Goal: Find contact information: Find contact information

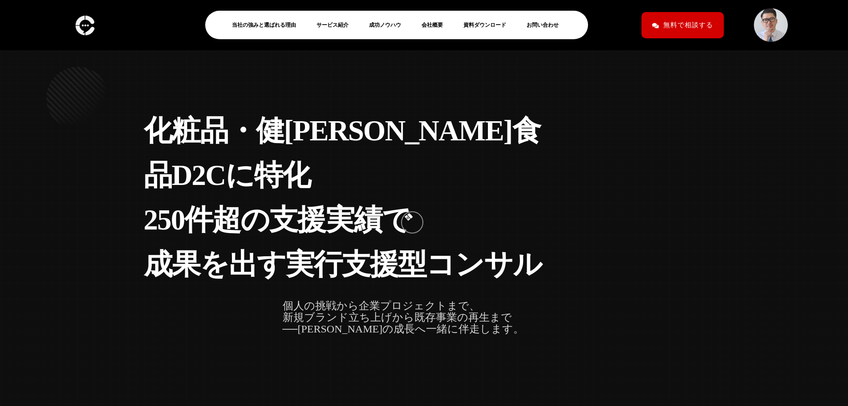
scroll to position [3, 0]
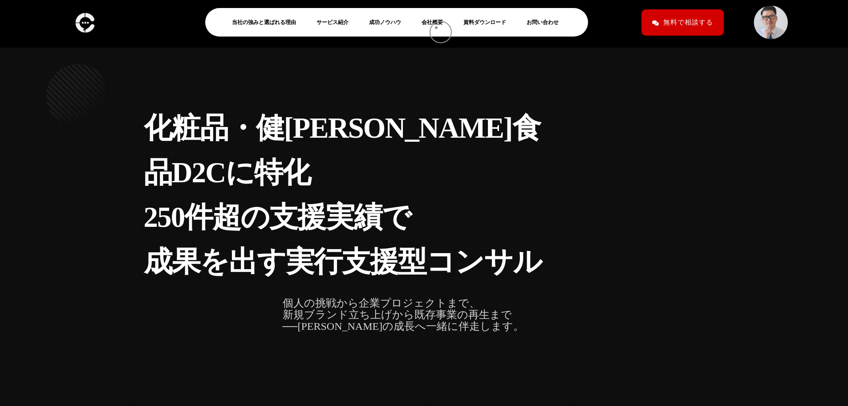
click at [437, 28] on li "会社概要" at bounding box center [435, 22] width 37 height 20
click at [437, 22] on link "会社概要" at bounding box center [436, 22] width 28 height 11
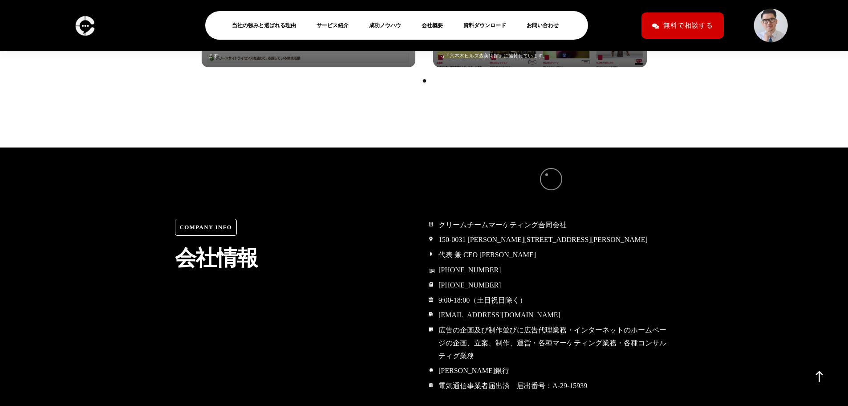
scroll to position [4100, 0]
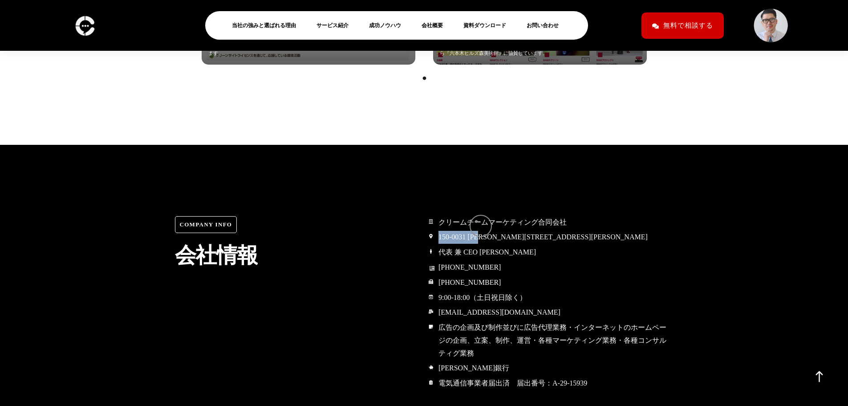
drag, startPoint x: 439, startPoint y: 221, endPoint x: 498, endPoint y: 221, distance: 58.8
click at [498, 231] on span "150-0031 東京都渋谷区桜丘町15-14 フジビル40 7F" at bounding box center [541, 237] width 211 height 13
drag, startPoint x: 632, startPoint y: 222, endPoint x: 436, endPoint y: 224, distance: 195.9
click at [436, 231] on li "150-0031 東京都渋谷区桜丘町15-14 フジビル40 7F" at bounding box center [551, 238] width 245 height 14
drag, startPoint x: 431, startPoint y: 219, endPoint x: 529, endPoint y: 220, distance: 98.0
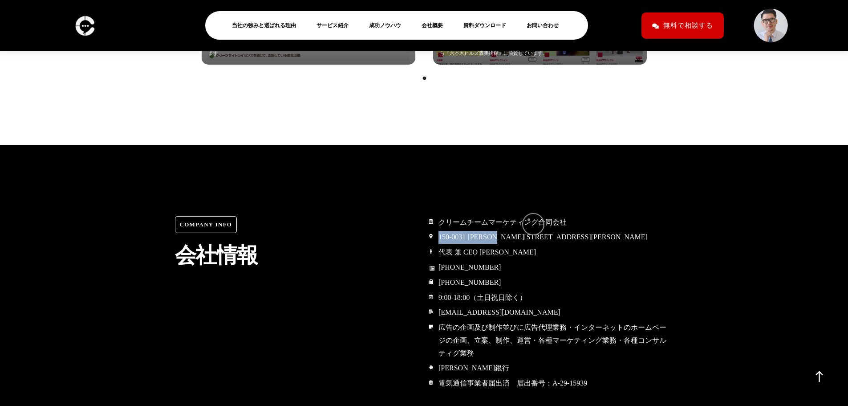
click at [529, 231] on li "150-0031 東京都渋谷区桜丘町15-14 フジビル40 7F" at bounding box center [551, 238] width 245 height 14
click at [529, 231] on span "150-0031 東京都渋谷区桜丘町15-14 フジビル40 7F" at bounding box center [541, 237] width 211 height 13
drag, startPoint x: 609, startPoint y: 221, endPoint x: 442, endPoint y: 220, distance: 167.0
click at [429, 231] on li "150-0031 東京都渋谷区桜丘町15-14 フジビル40 7F" at bounding box center [551, 238] width 245 height 14
click at [459, 231] on span "150-0031 東京都渋谷区桜丘町15-14 フジビル40 7F" at bounding box center [541, 237] width 211 height 13
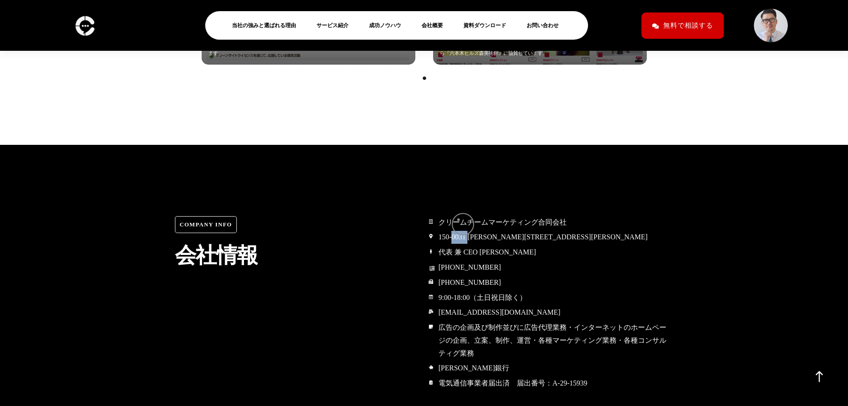
click at [459, 231] on span "150-0031 東京都渋谷区桜丘町15-14 フジビル40 7F" at bounding box center [541, 237] width 211 height 13
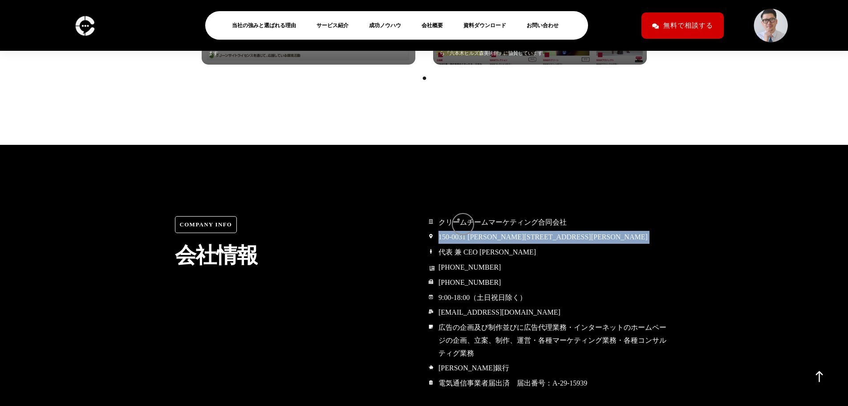
click at [459, 231] on span "150-0031 東京都渋谷区桜丘町15-14 フジビル40 7F" at bounding box center [541, 237] width 211 height 13
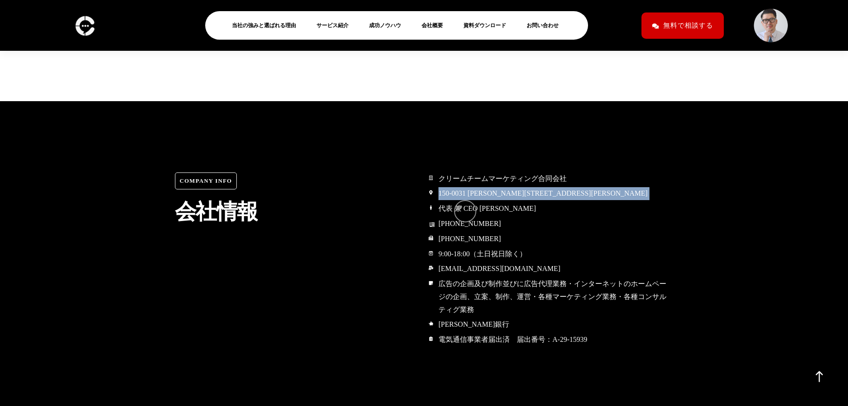
scroll to position [4144, 0]
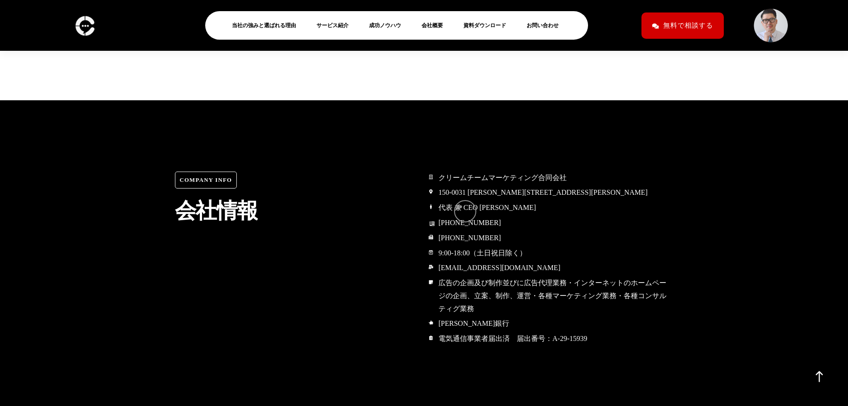
click at [461, 216] on span "03-4360-5645" at bounding box center [468, 222] width 65 height 13
drag, startPoint x: 441, startPoint y: 205, endPoint x: 512, endPoint y: 205, distance: 70.8
click at [512, 216] on li "03-4360-5645" at bounding box center [551, 223] width 245 height 14
click at [527, 247] on span "9:00-18:00（土日祝日除く）" at bounding box center [481, 253] width 90 height 13
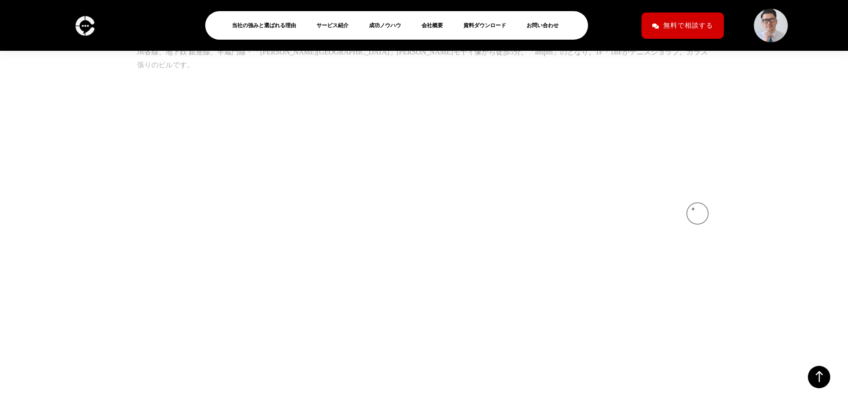
scroll to position [5032, 0]
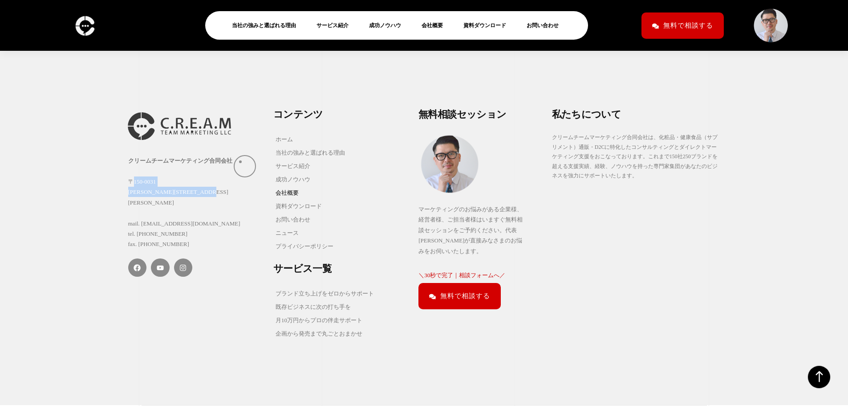
drag, startPoint x: 118, startPoint y: 150, endPoint x: 240, endPoint y: 162, distance: 122.5
click at [240, 162] on div "クリームチームマーケティング合同会社 〒150-0031 東京都渋谷区桜丘町15-14 フジビル40 7F mail. info@creamteam.jp t…" at bounding box center [424, 223] width 848 height 364
copy div "〒150-0031 東京都渋谷区桜丘町15-14 フジビル40 7F"
drag, startPoint x: 142, startPoint y: 178, endPoint x: 204, endPoint y: 191, distance: 63.6
click at [204, 190] on div "クリームチームマーケティング合同会社 〒150-0031 東京都渋谷区桜丘町15-14 フジビル40 7F mail. info@creamteam.jp t…" at bounding box center [196, 202] width 136 height 94
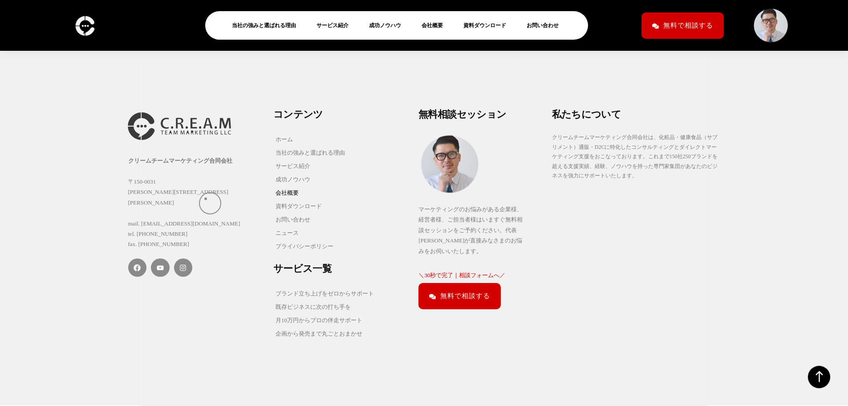
click at [207, 199] on div "クリームチームマーケティング合同会社 〒150-0031 東京都渋谷区桜丘町15-14 フジビル40 7F mail. info@creamteam.jp t…" at bounding box center [196, 202] width 136 height 94
drag, startPoint x: 195, startPoint y: 180, endPoint x: 143, endPoint y: 185, distance: 51.9
click at [143, 185] on div "クリームチームマーケティング合同会社 〒150-0031 東京都渋谷区桜丘町15-14 フジビル40 7F mail. info@creamteam.jp t…" at bounding box center [196, 202] width 136 height 94
copy div "info@creamteam.jp"
drag, startPoint x: 198, startPoint y: 193, endPoint x: 202, endPoint y: 191, distance: 4.6
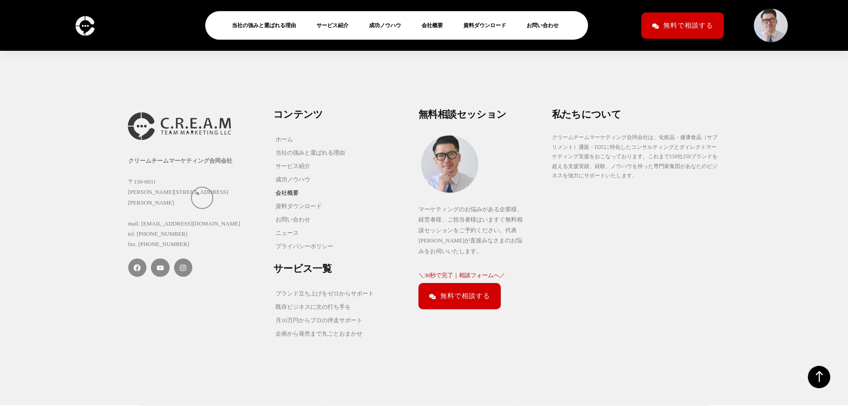
click at [198, 193] on div "クリームチームマーケティング合同会社 〒150-0031 東京都渋谷区桜丘町15-14 フジビル40 7F mail. info@creamteam.jp t…" at bounding box center [196, 202] width 136 height 94
drag, startPoint x: 129, startPoint y: 147, endPoint x: 243, endPoint y: 162, distance: 114.5
click at [243, 162] on div "クリームチームマーケティング合同会社 〒150-0031 東京都渋谷区桜丘町15-14 フジビル40 7F mail. info@creamteam.jp t…" at bounding box center [196, 202] width 136 height 94
copy div "〒150-0031 東京都渋谷区桜丘町15-14 フジビル40 7F"
drag, startPoint x: 140, startPoint y: 192, endPoint x: 183, endPoint y: 192, distance: 42.3
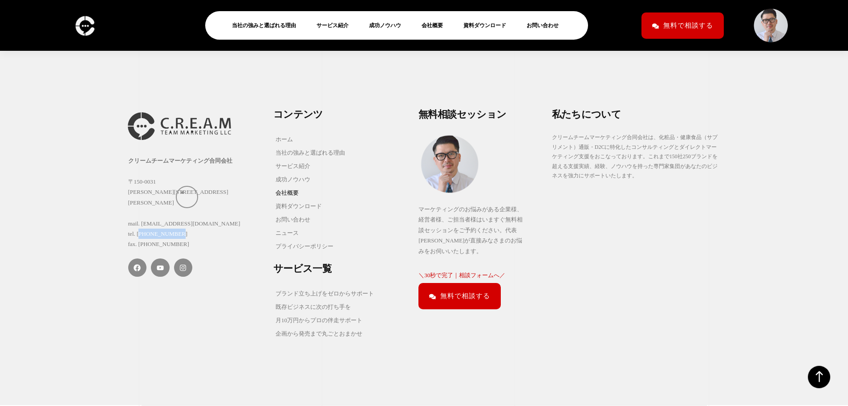
click at [183, 192] on div "クリームチームマーケティング合同会社 〒150-0031 東京都渋谷区桜丘町15-14 フジビル40 7F mail. info@creamteam.jp t…" at bounding box center [196, 202] width 136 height 94
copy div "03-4360-5645"
